Goal: Check status: Check status

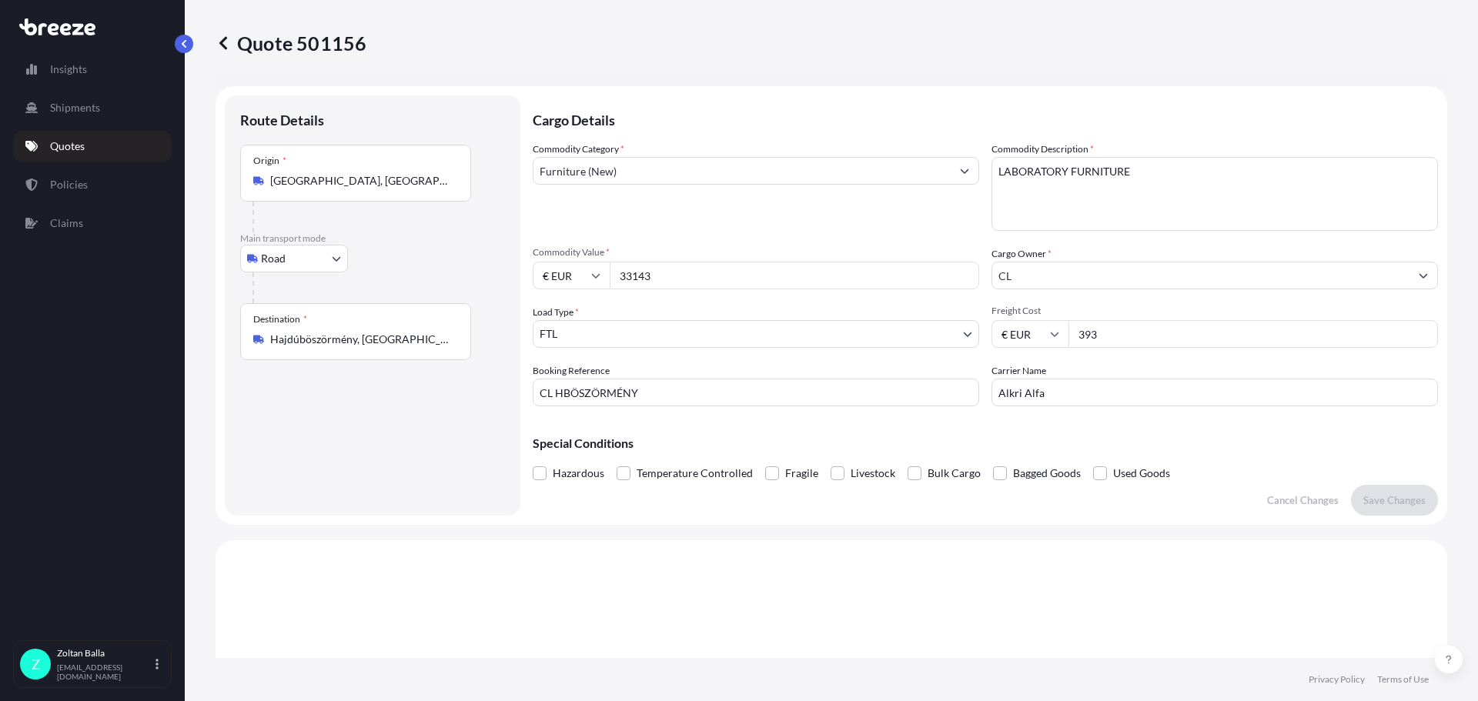
select select "Road"
select select "2"
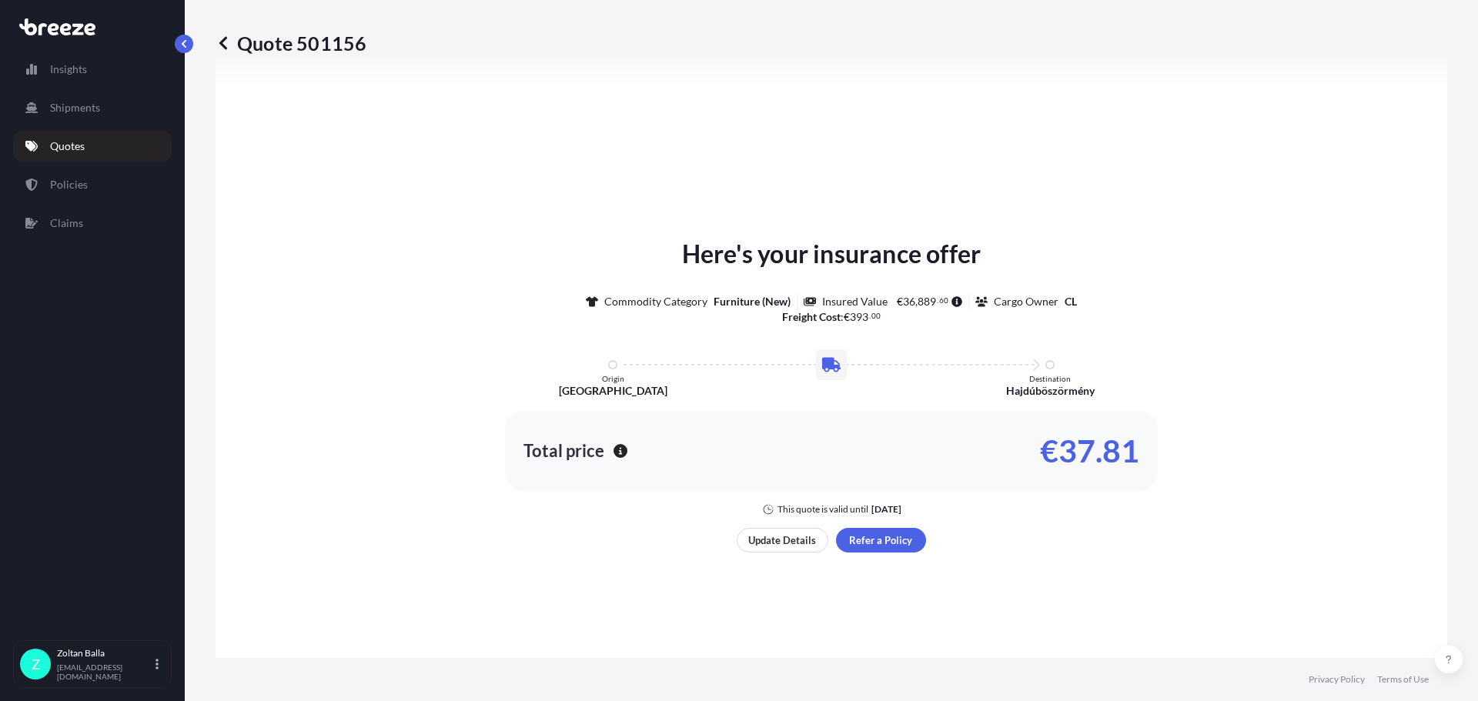
scroll to position [464, 0]
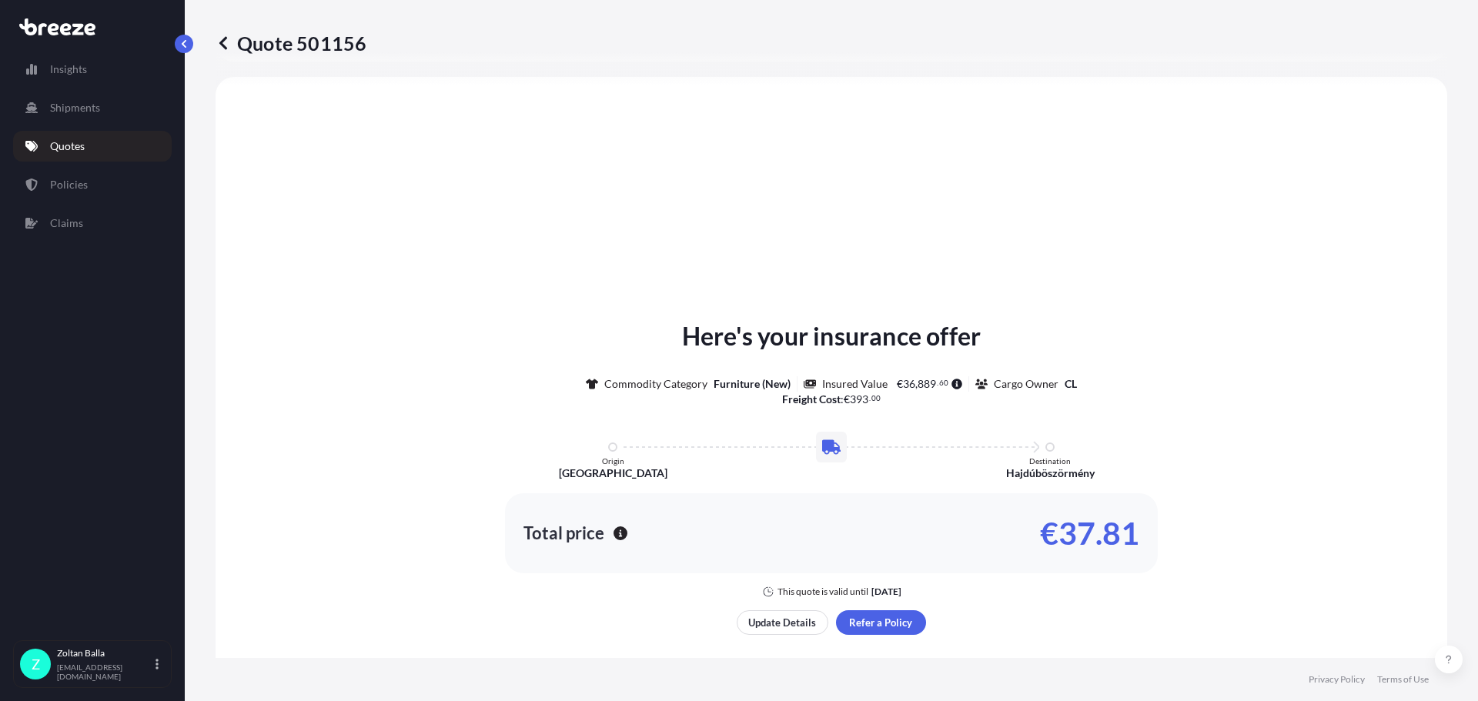
click at [75, 149] on p "Quotes" at bounding box center [67, 146] width 35 height 15
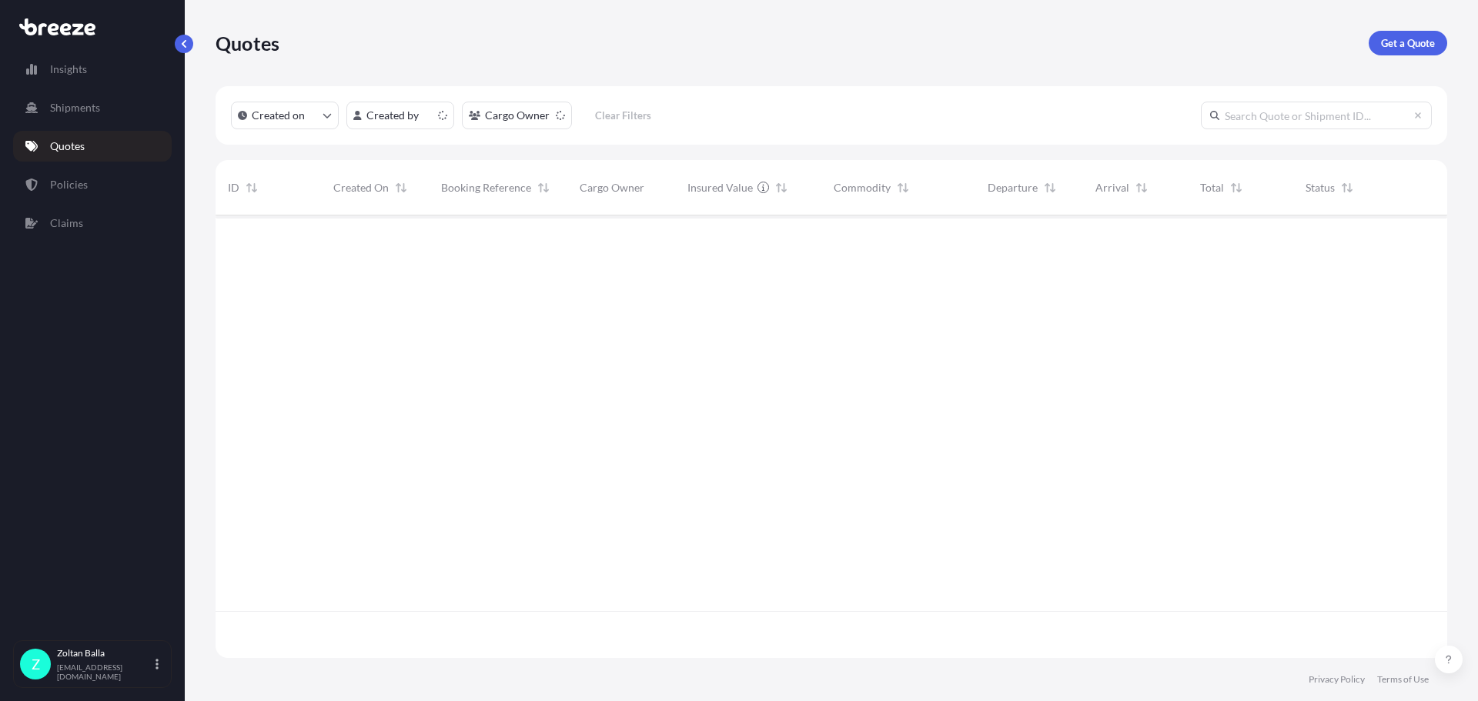
scroll to position [440, 1220]
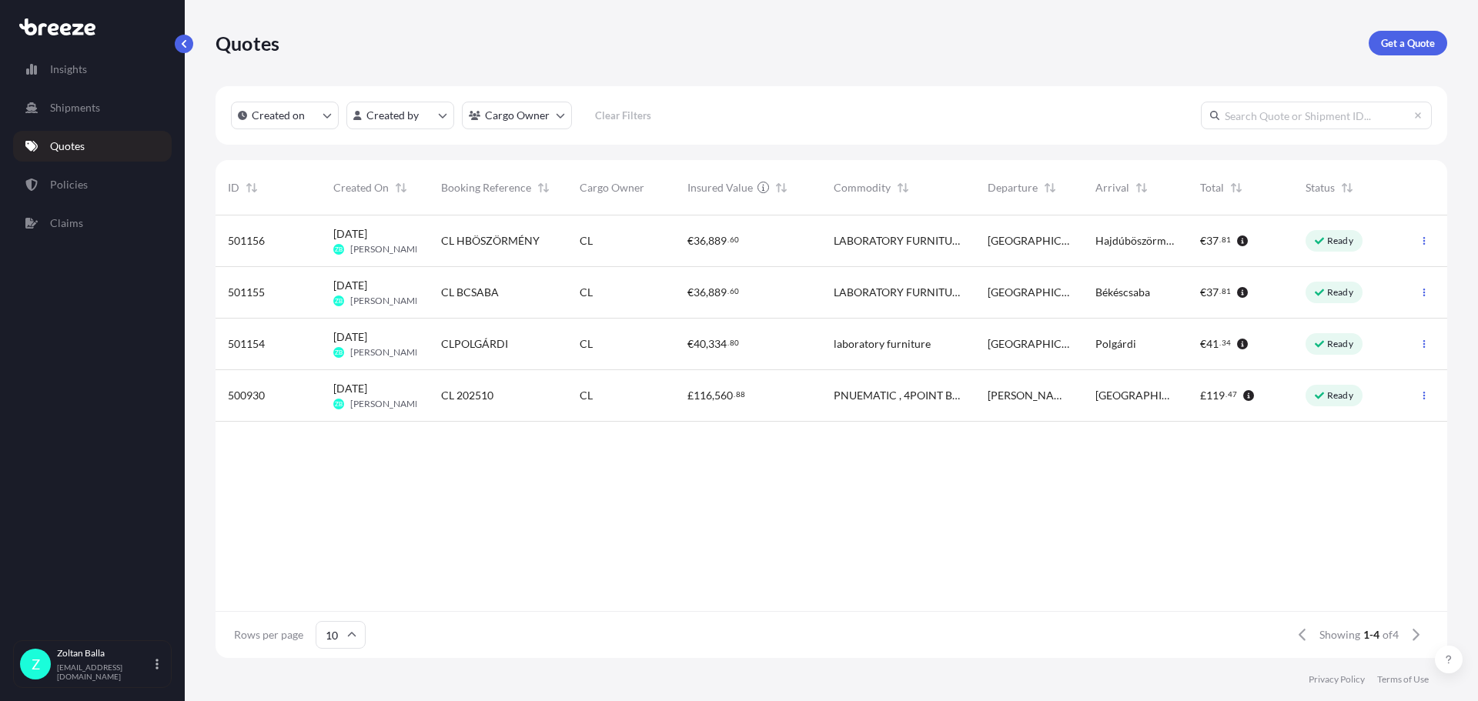
click at [1324, 342] on icon at bounding box center [1319, 344] width 9 height 7
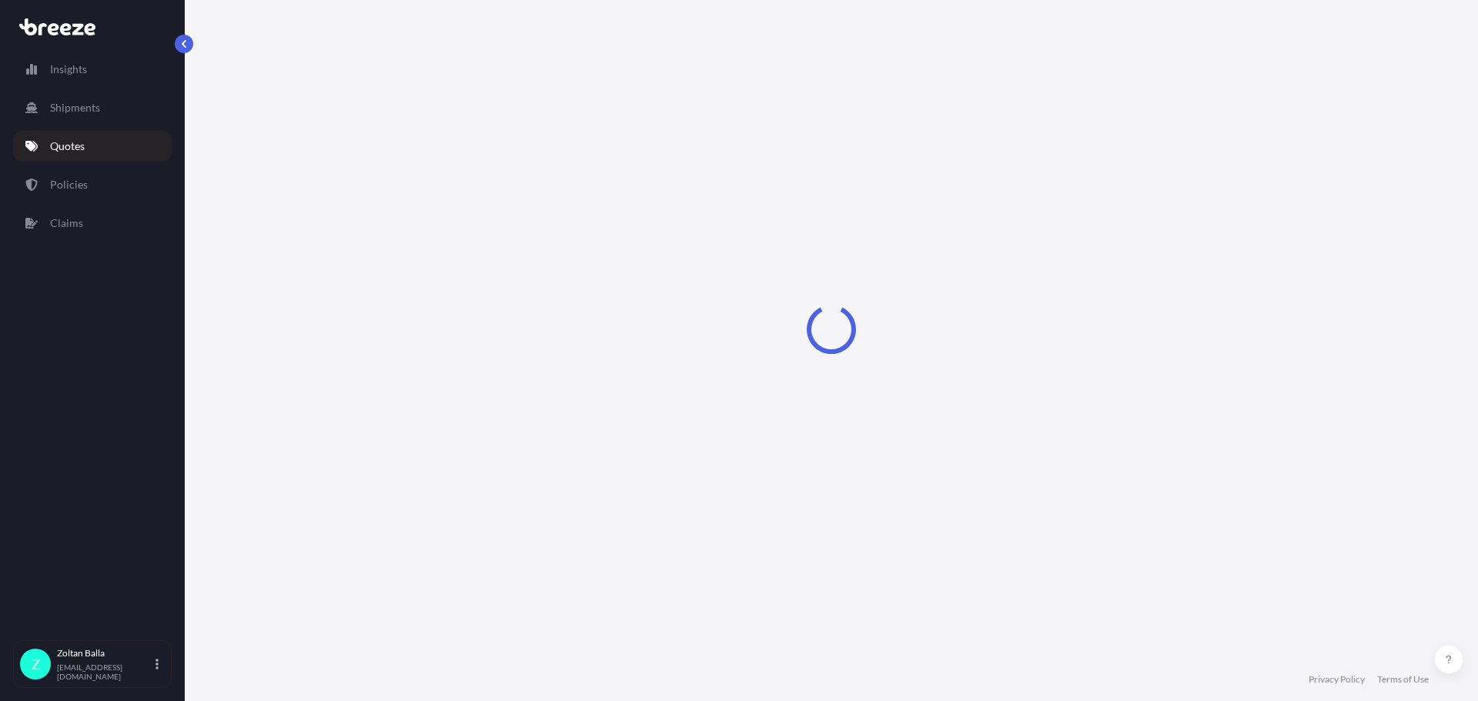
select select "Road"
select select "2"
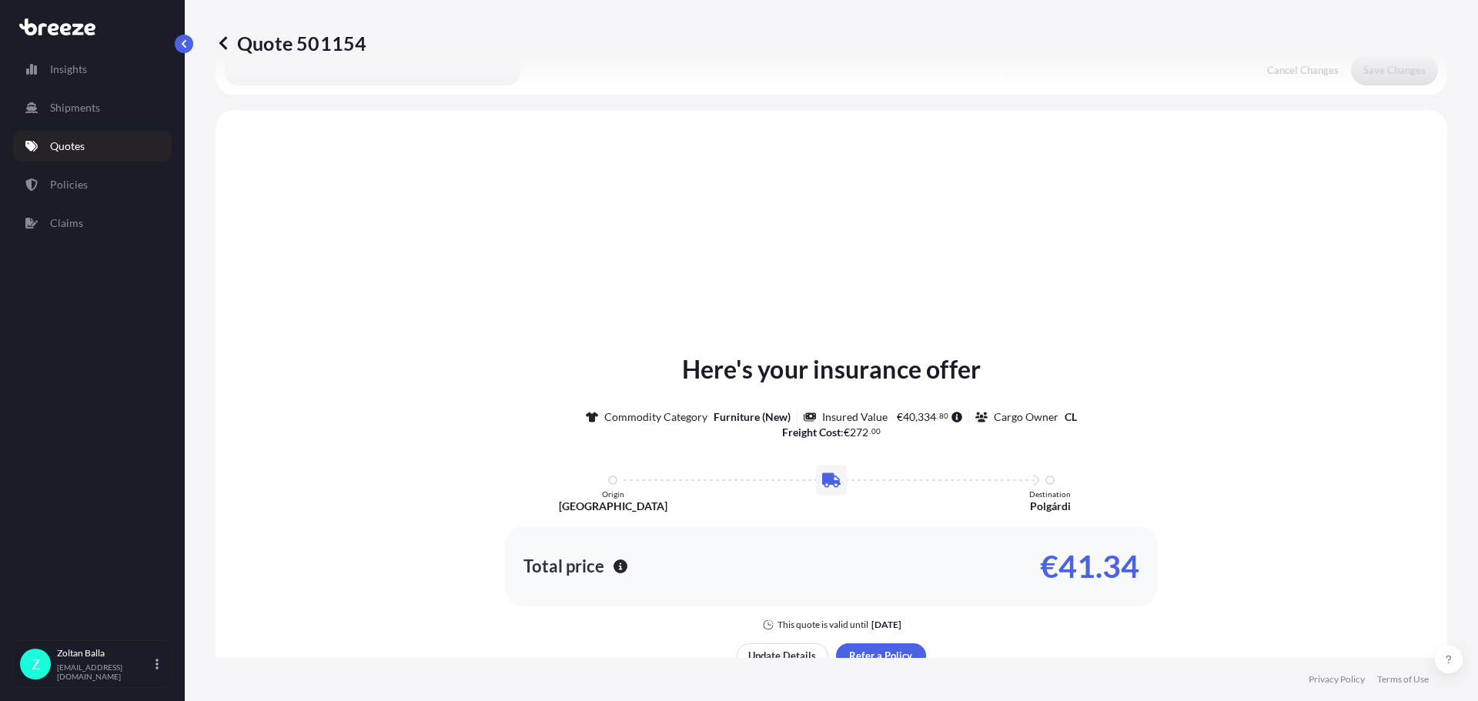
scroll to position [464, 0]
